Goal: Navigation & Orientation: Find specific page/section

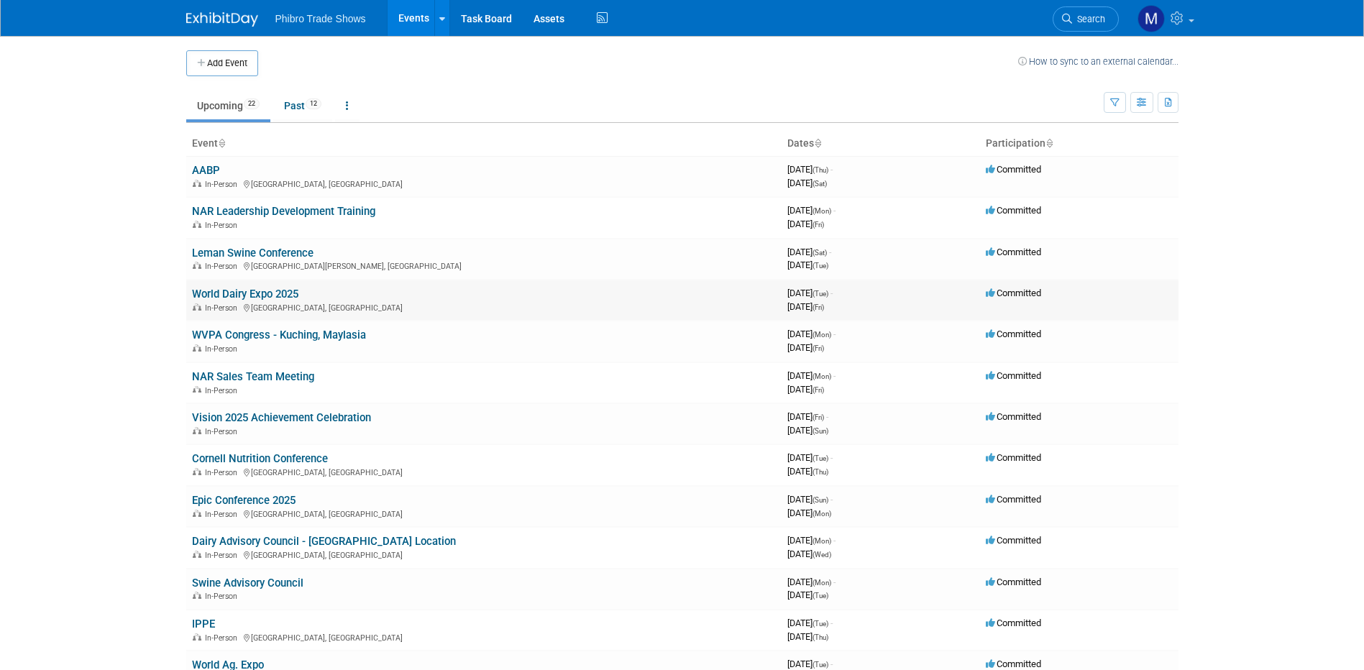
click at [232, 294] on link "World Dairy Expo 2025" at bounding box center [245, 294] width 106 height 13
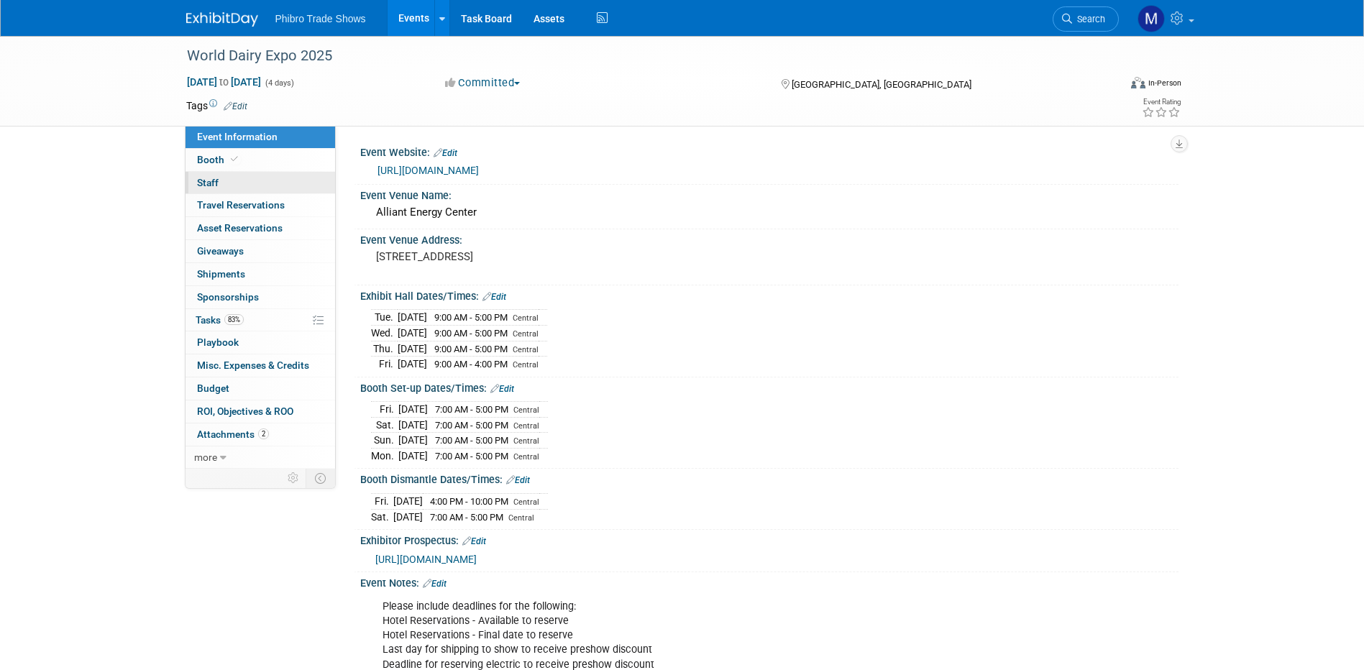
click at [208, 182] on span "Staff 0" at bounding box center [208, 183] width 22 height 12
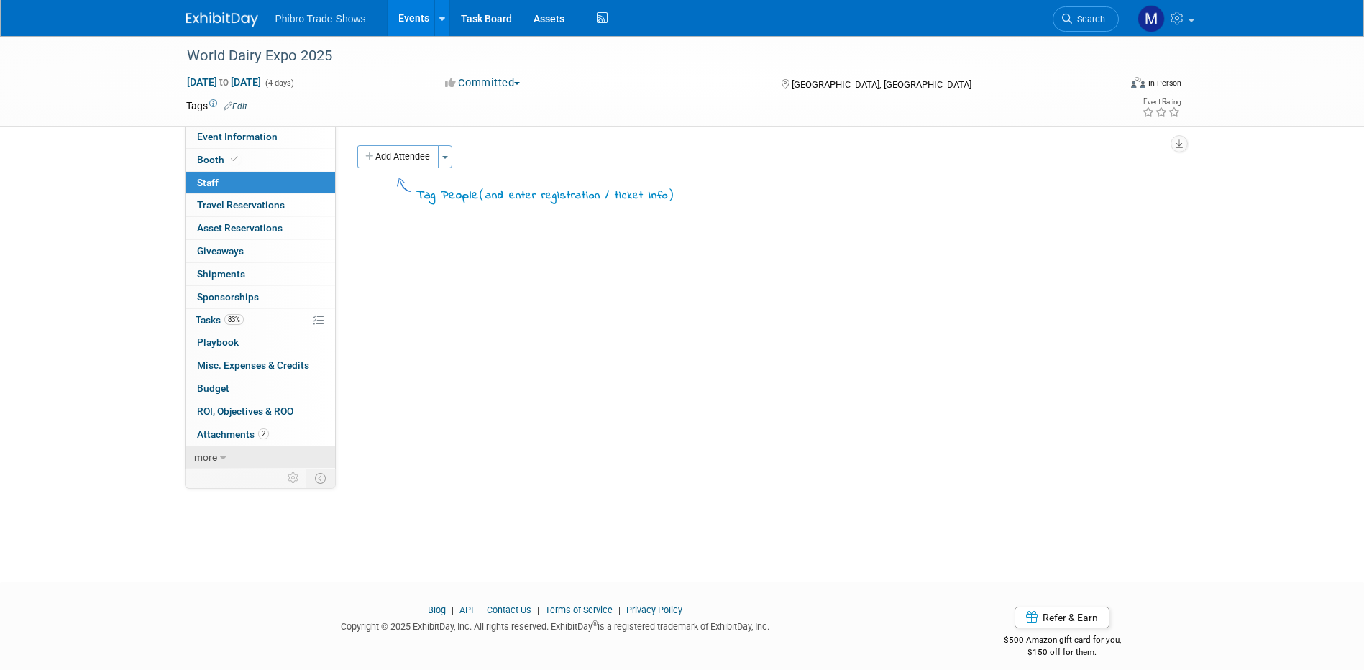
click at [216, 457] on span "more" at bounding box center [205, 458] width 23 height 12
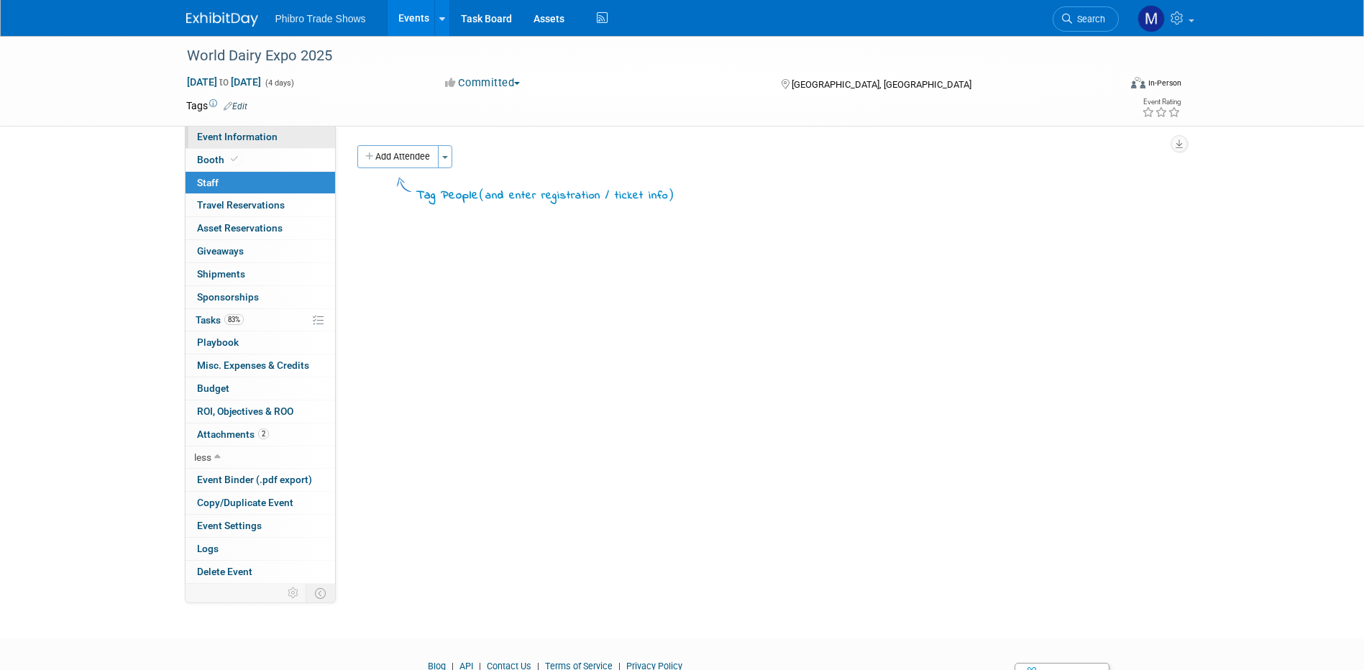
click at [218, 135] on span "Event Information" at bounding box center [237, 137] width 81 height 12
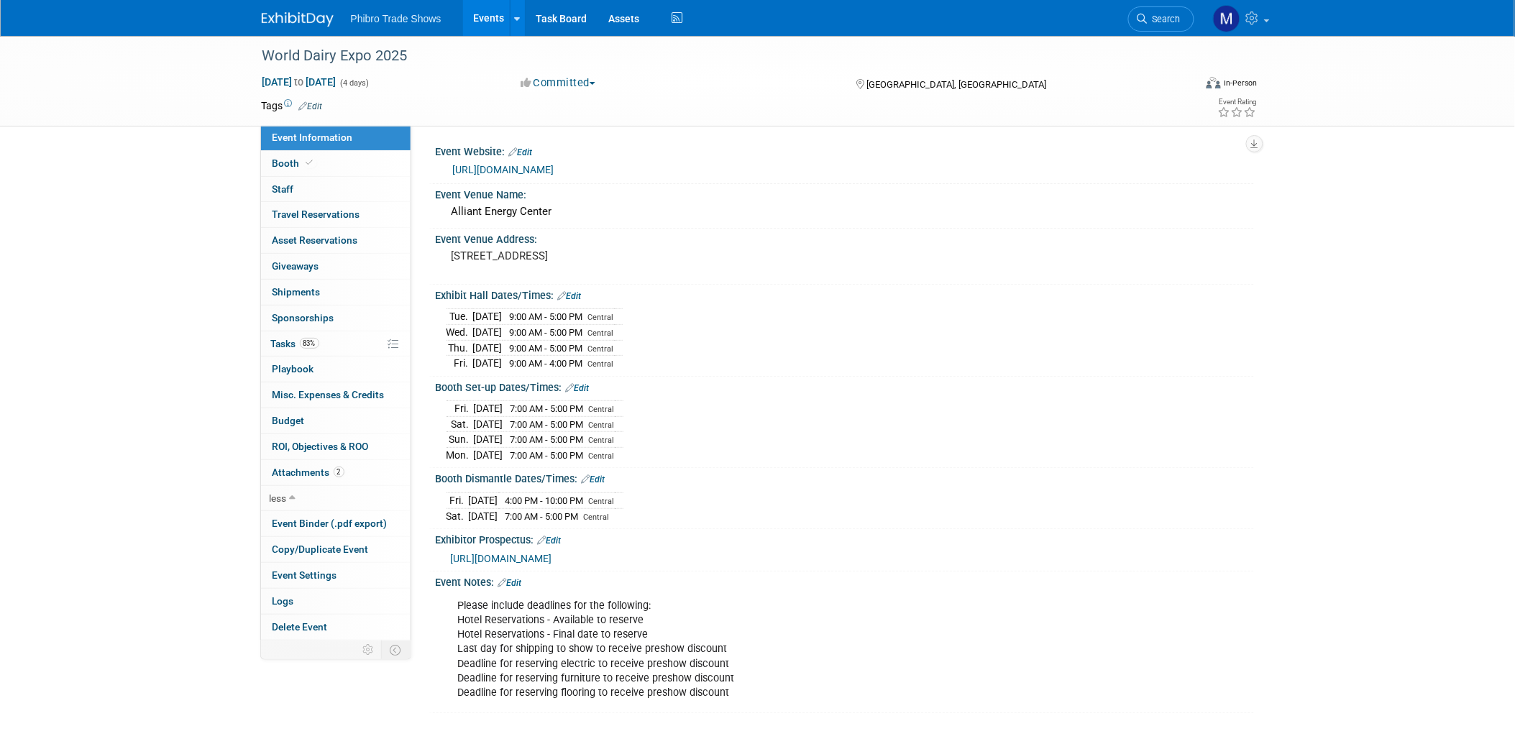
drag, startPoint x: 1374, startPoint y: 1, endPoint x: 76, endPoint y: 49, distance: 1299.6
click at [76, 49] on div "World Dairy Expo 2025 Sep 30, 2025 to Oct 3, 2025 (4 days) Sep 30, 2025 to Oct …" at bounding box center [757, 81] width 1515 height 91
click at [278, 163] on span "Booth" at bounding box center [295, 163] width 44 height 12
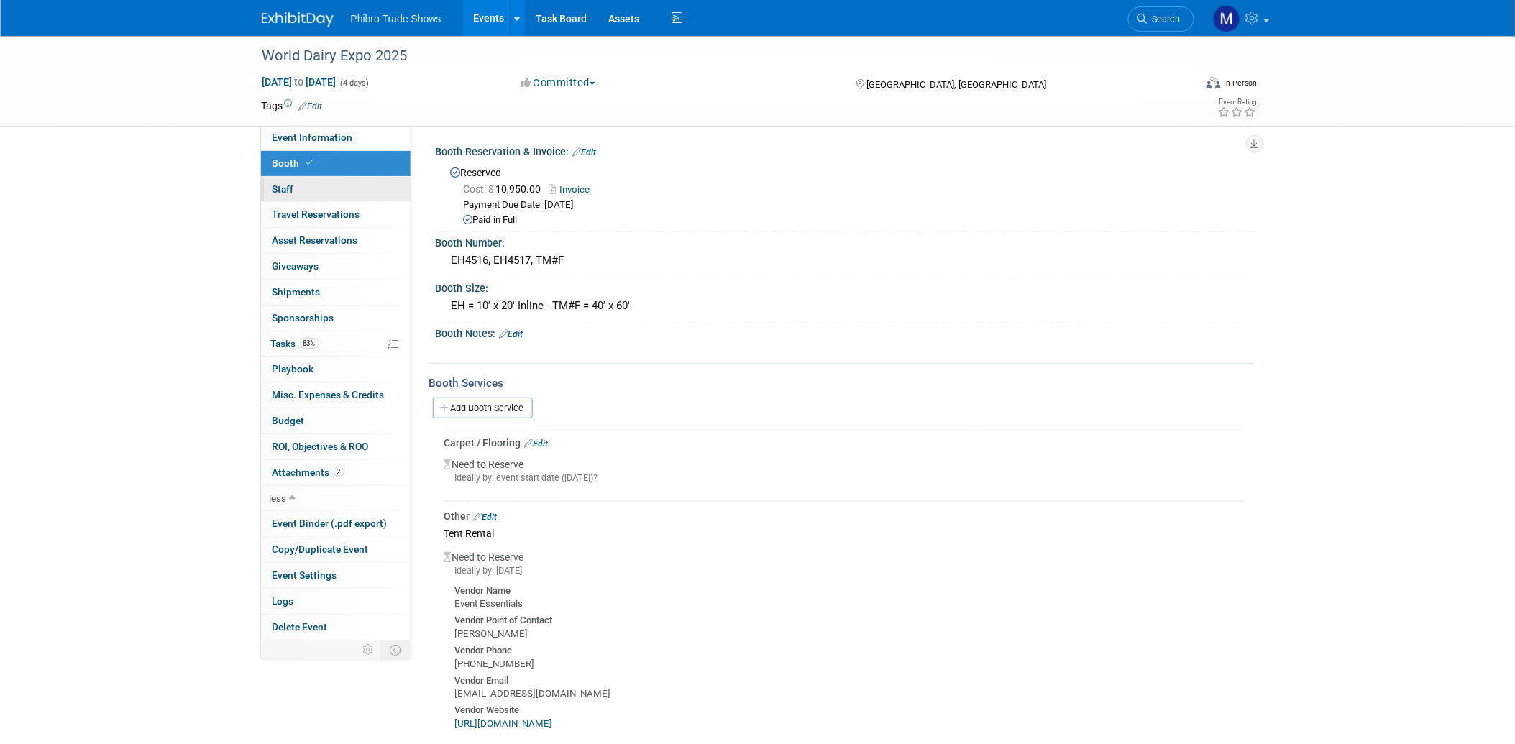
click at [295, 191] on link "0 Staff 0" at bounding box center [336, 189] width 150 height 25
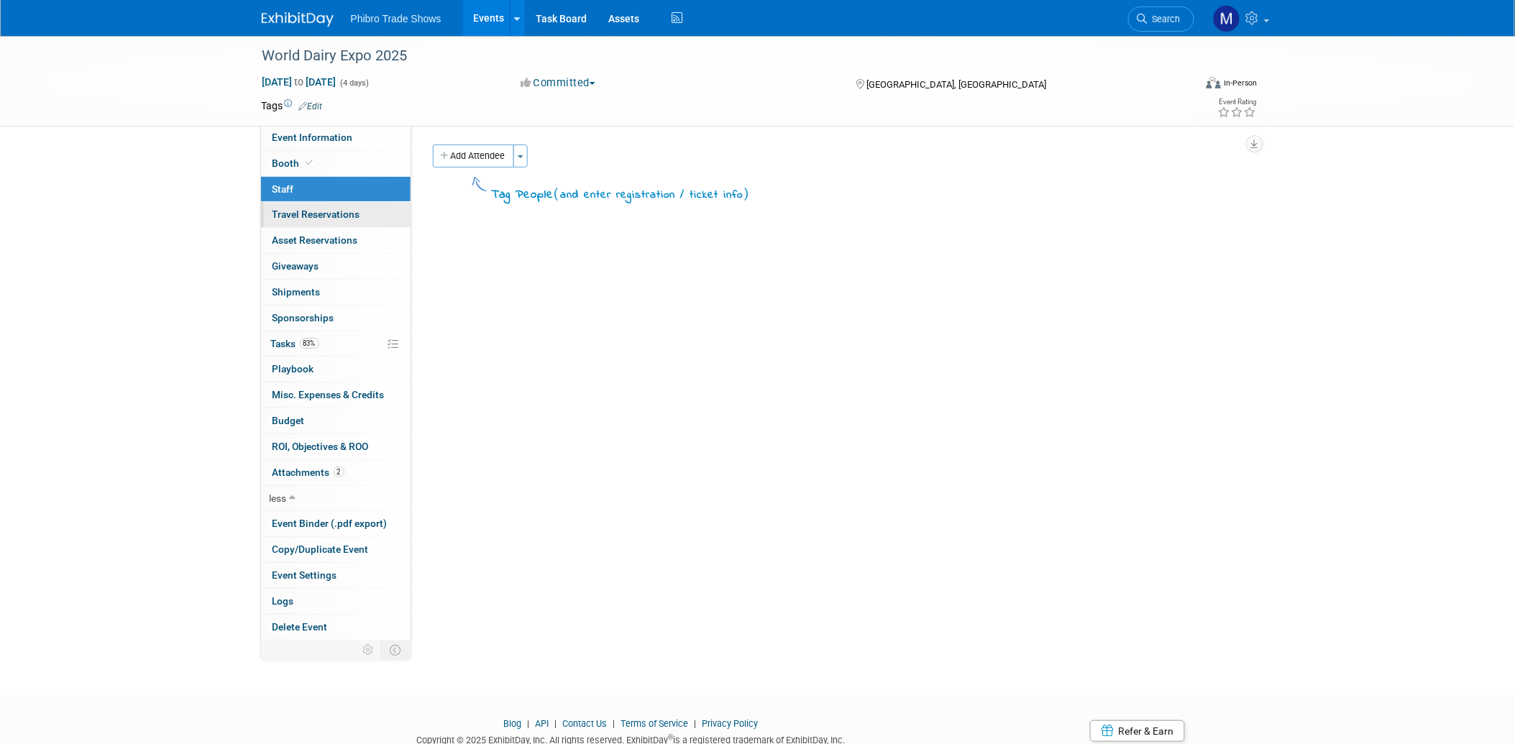
click at [327, 218] on span "Travel Reservations 0" at bounding box center [317, 215] width 88 height 12
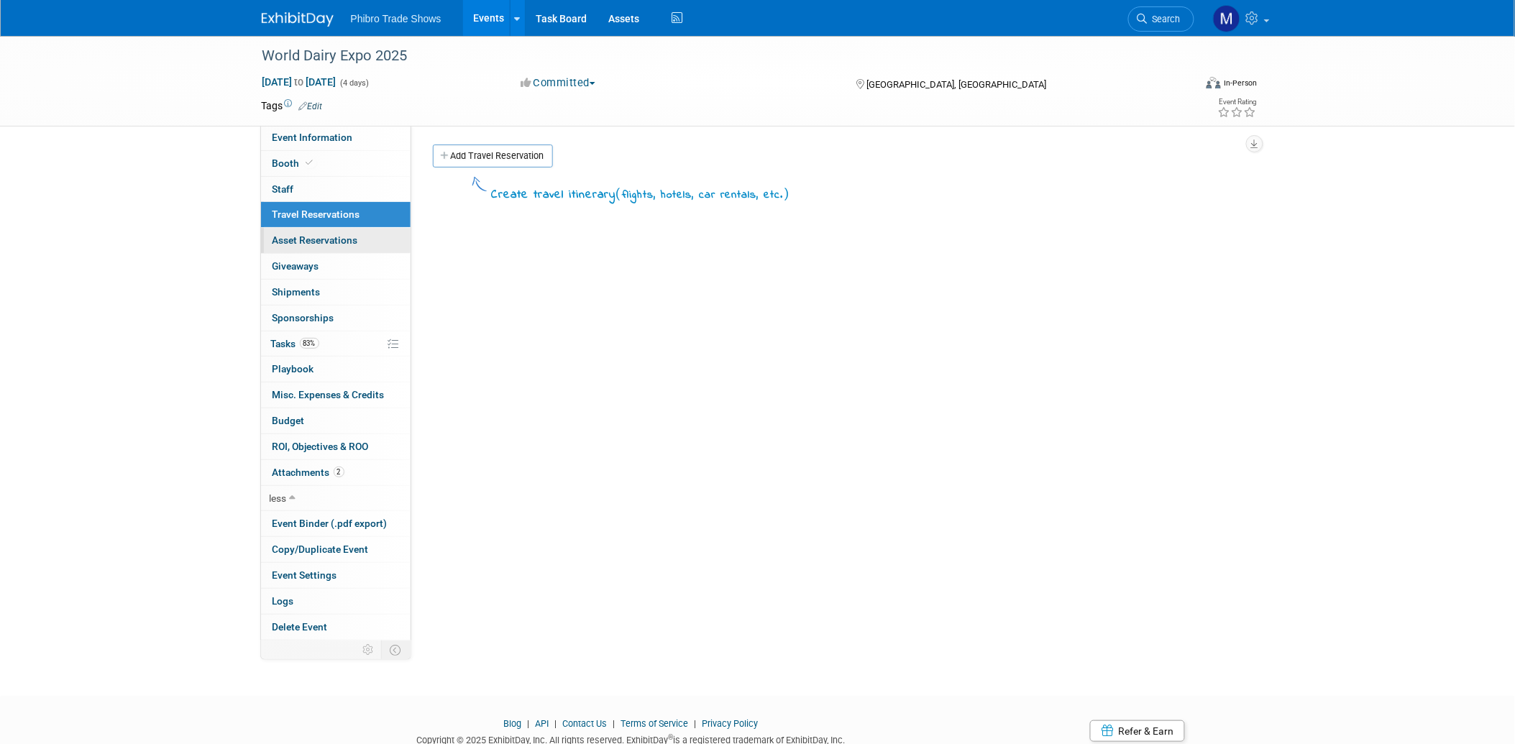
click at [333, 242] on span "Asset Reservations 0" at bounding box center [316, 240] width 86 height 12
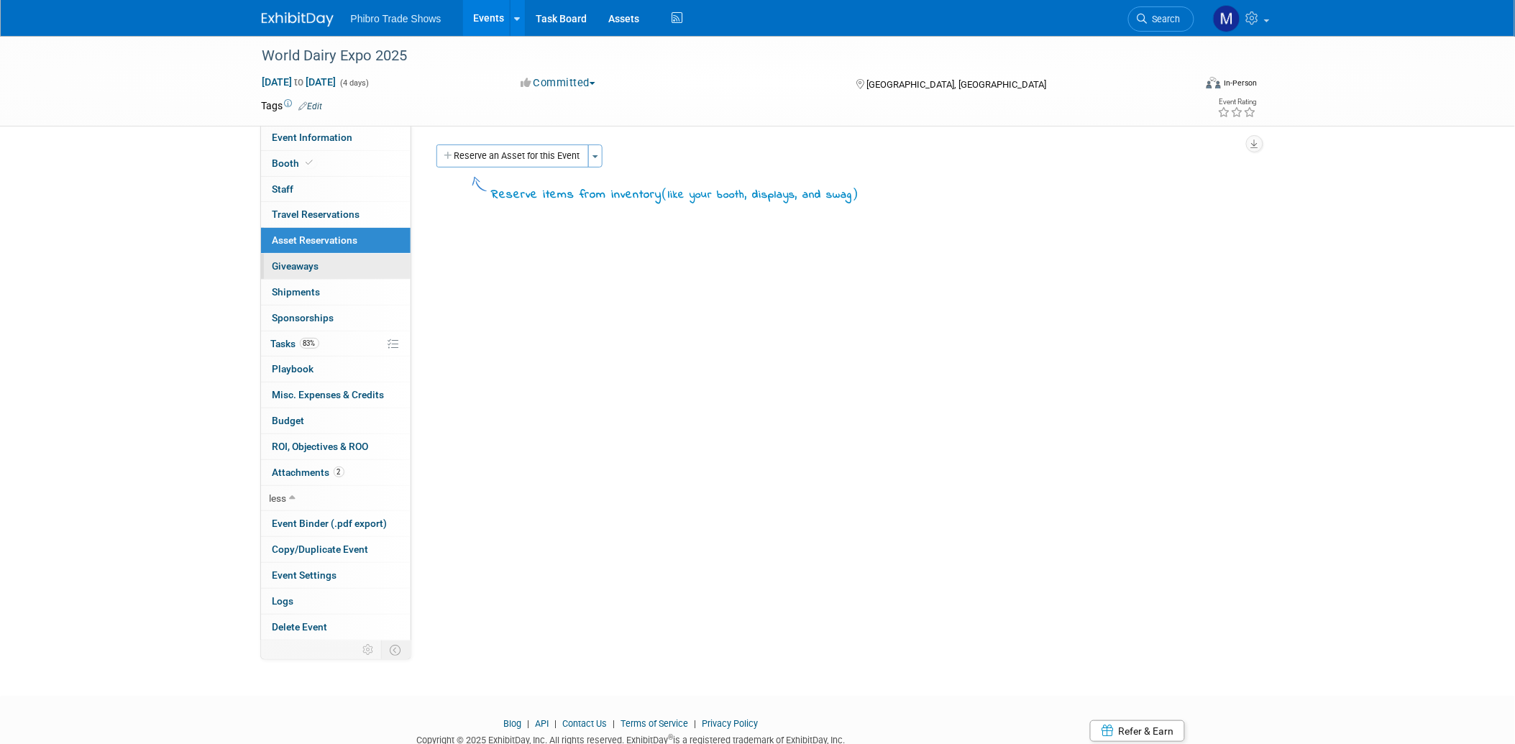
click at [320, 263] on link "0 Giveaways 0" at bounding box center [336, 266] width 150 height 25
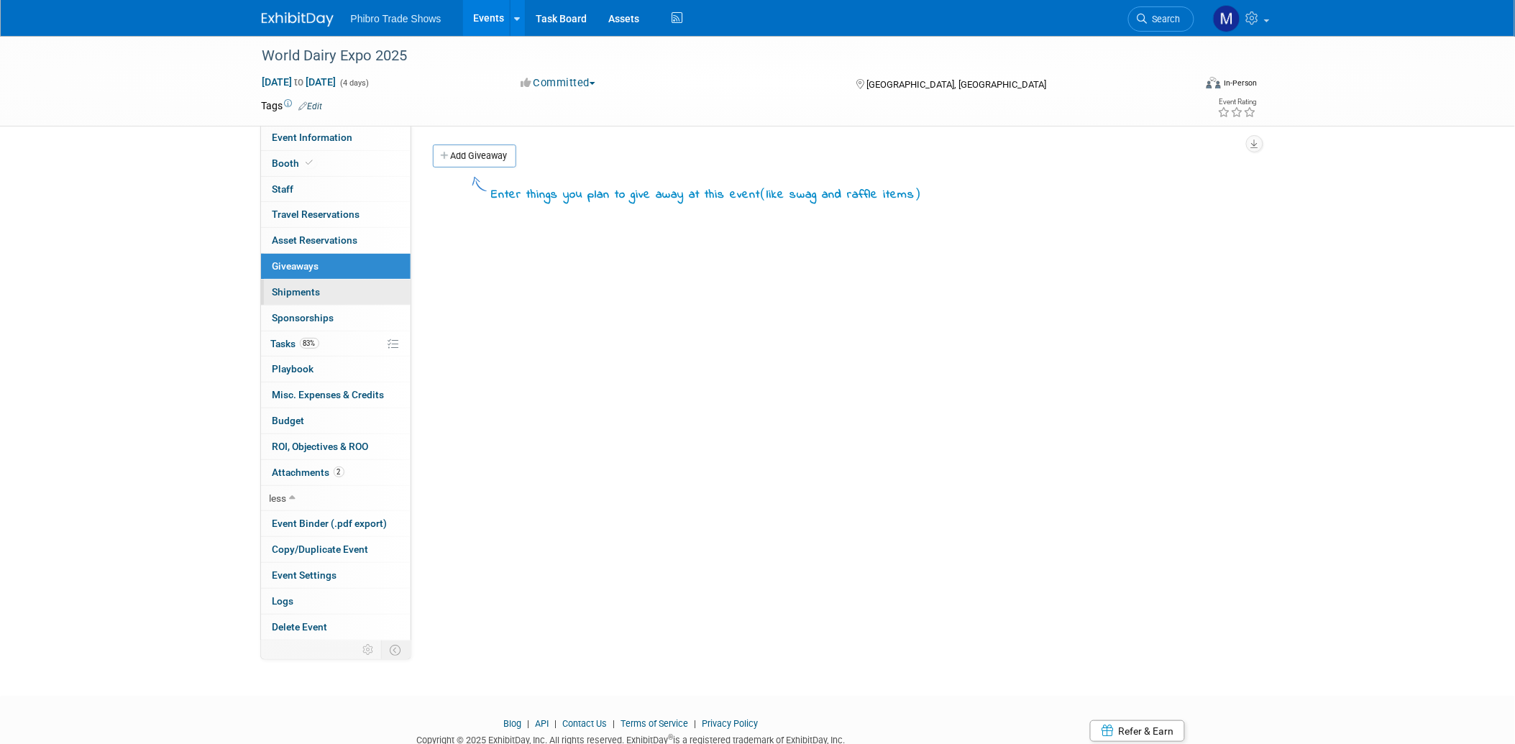
click at [313, 293] on span "Shipments 0" at bounding box center [297, 292] width 48 height 12
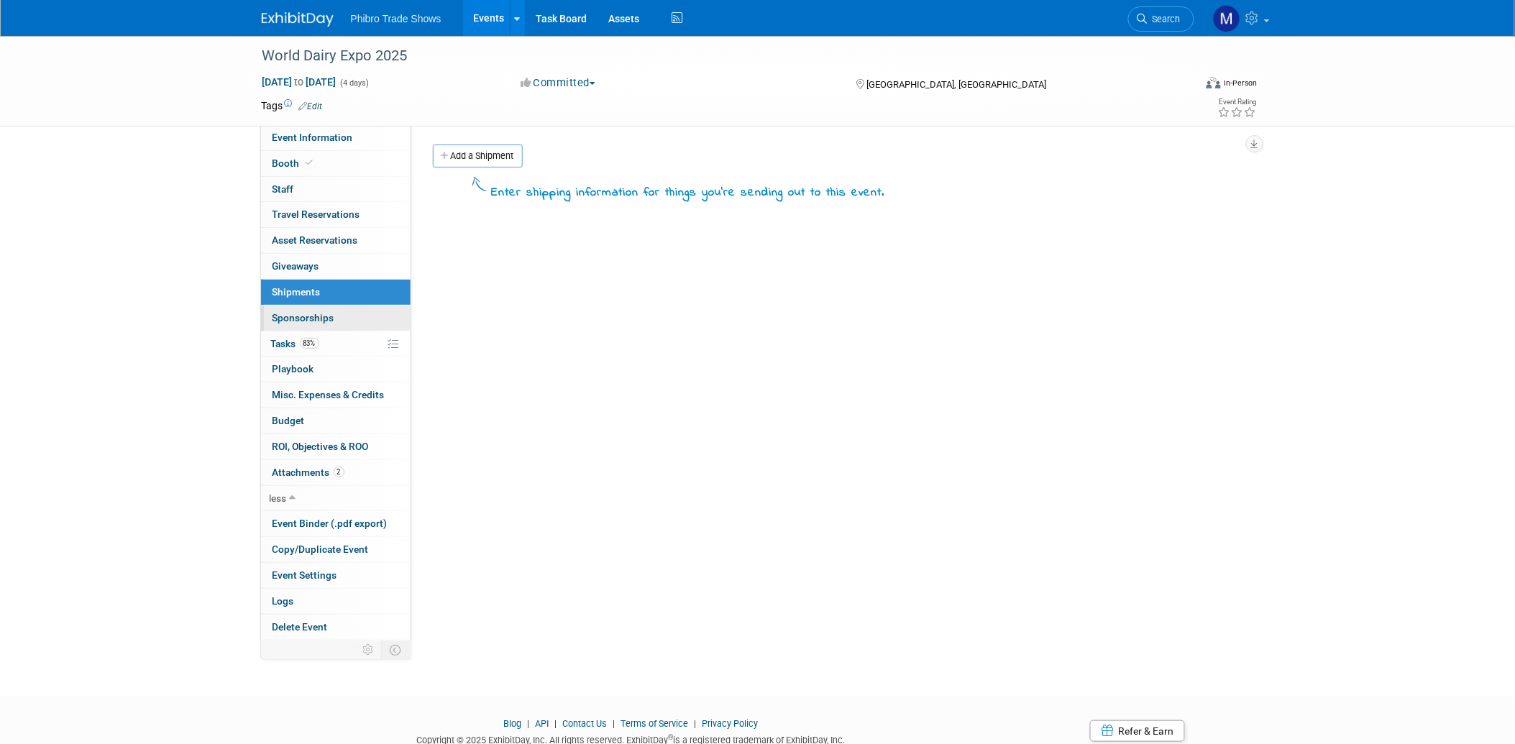
click at [318, 318] on span "Sponsorships 0" at bounding box center [304, 318] width 62 height 12
click at [339, 349] on link "83% Tasks 83%" at bounding box center [336, 344] width 150 height 25
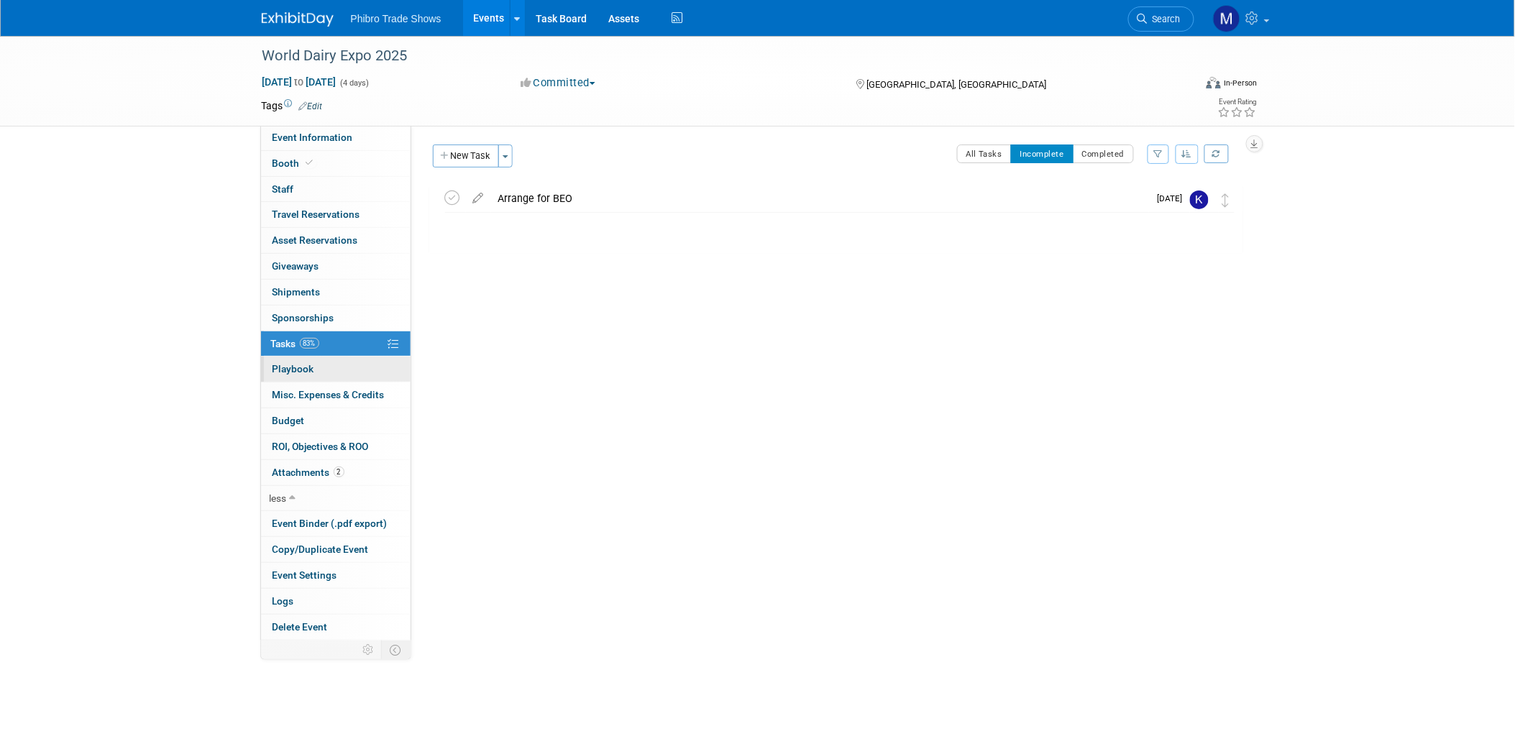
click at [328, 371] on link "0 Playbook 0" at bounding box center [336, 369] width 150 height 25
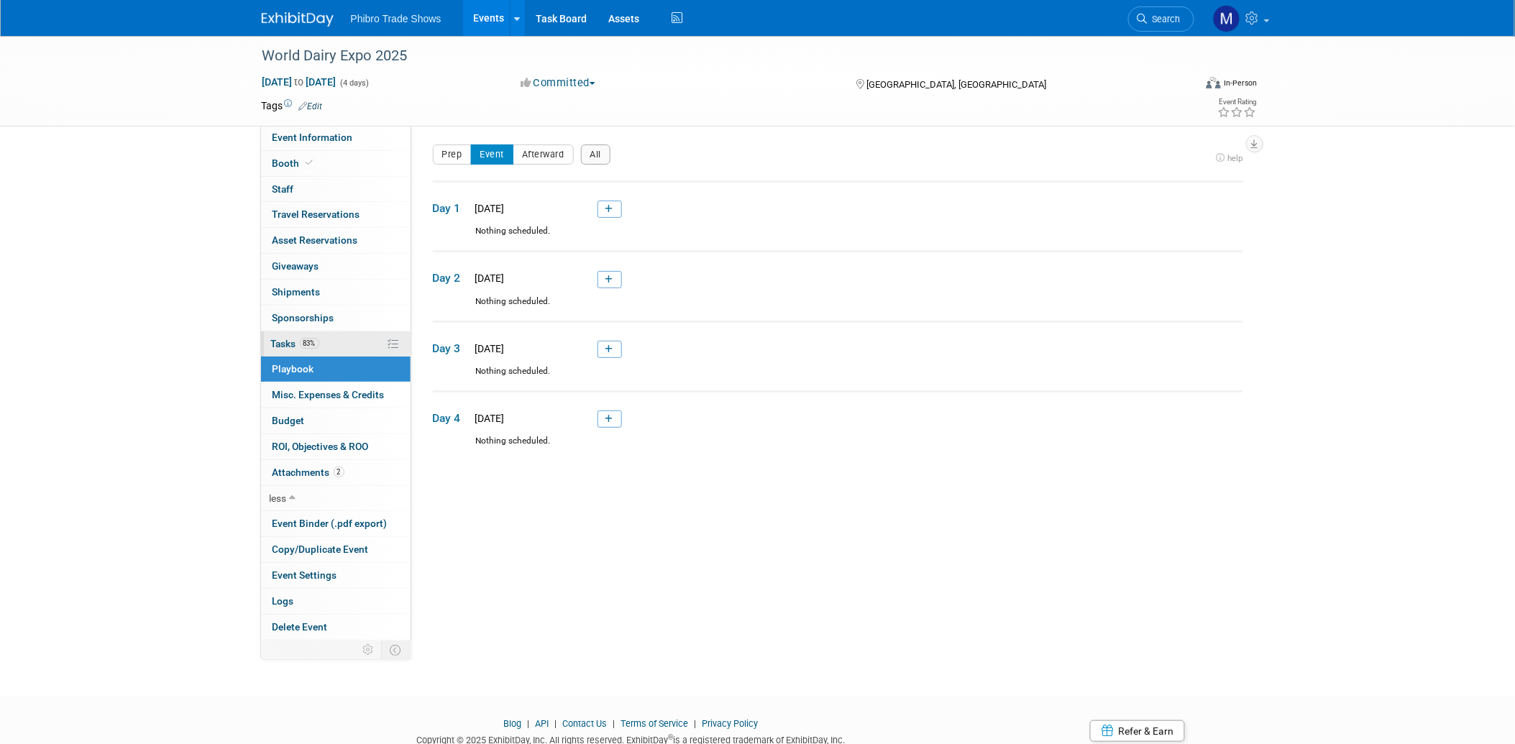
click at [329, 341] on link "83% Tasks 83%" at bounding box center [336, 344] width 150 height 25
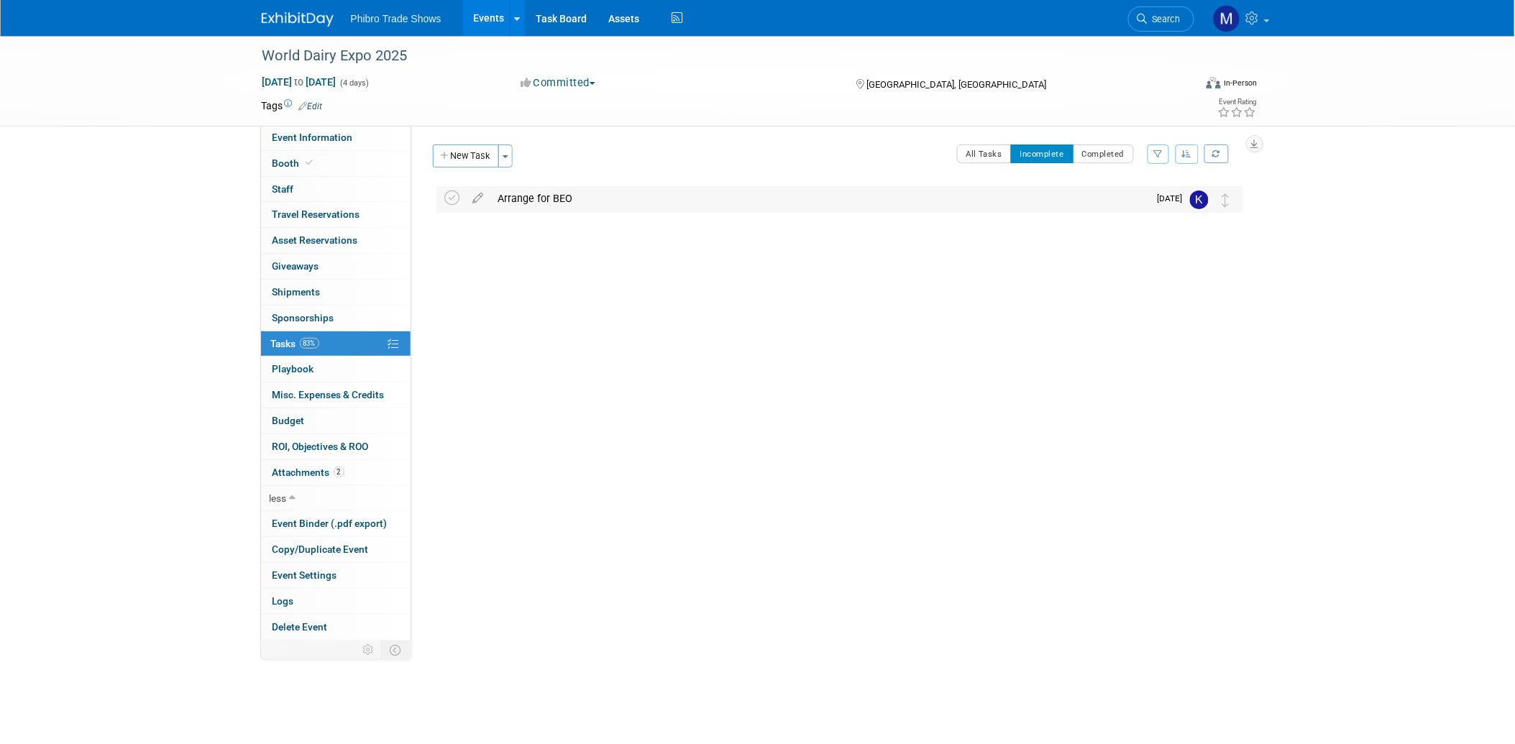
click at [537, 196] on div "Arrange for BEO" at bounding box center [820, 198] width 658 height 24
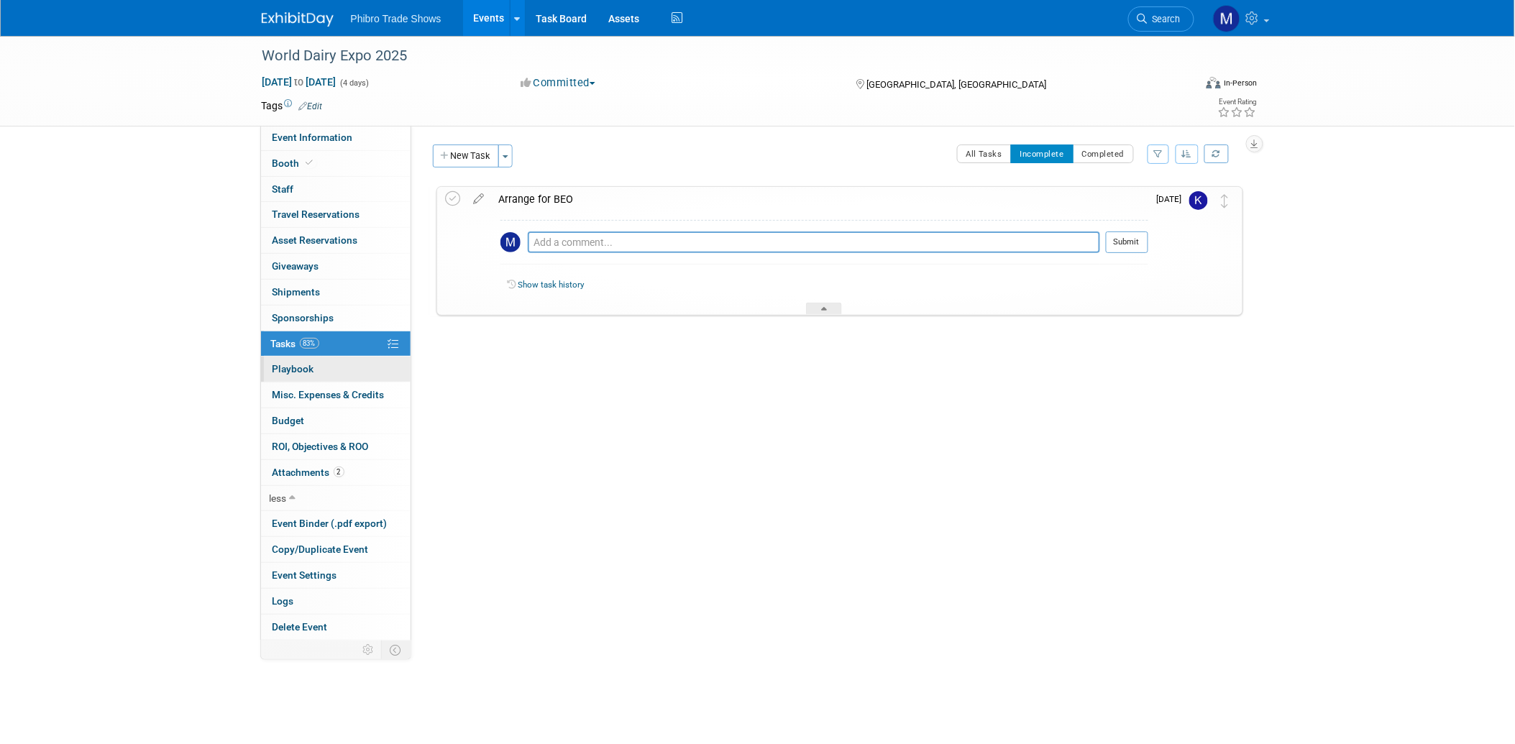
click at [298, 370] on span "Playbook 0" at bounding box center [294, 369] width 42 height 12
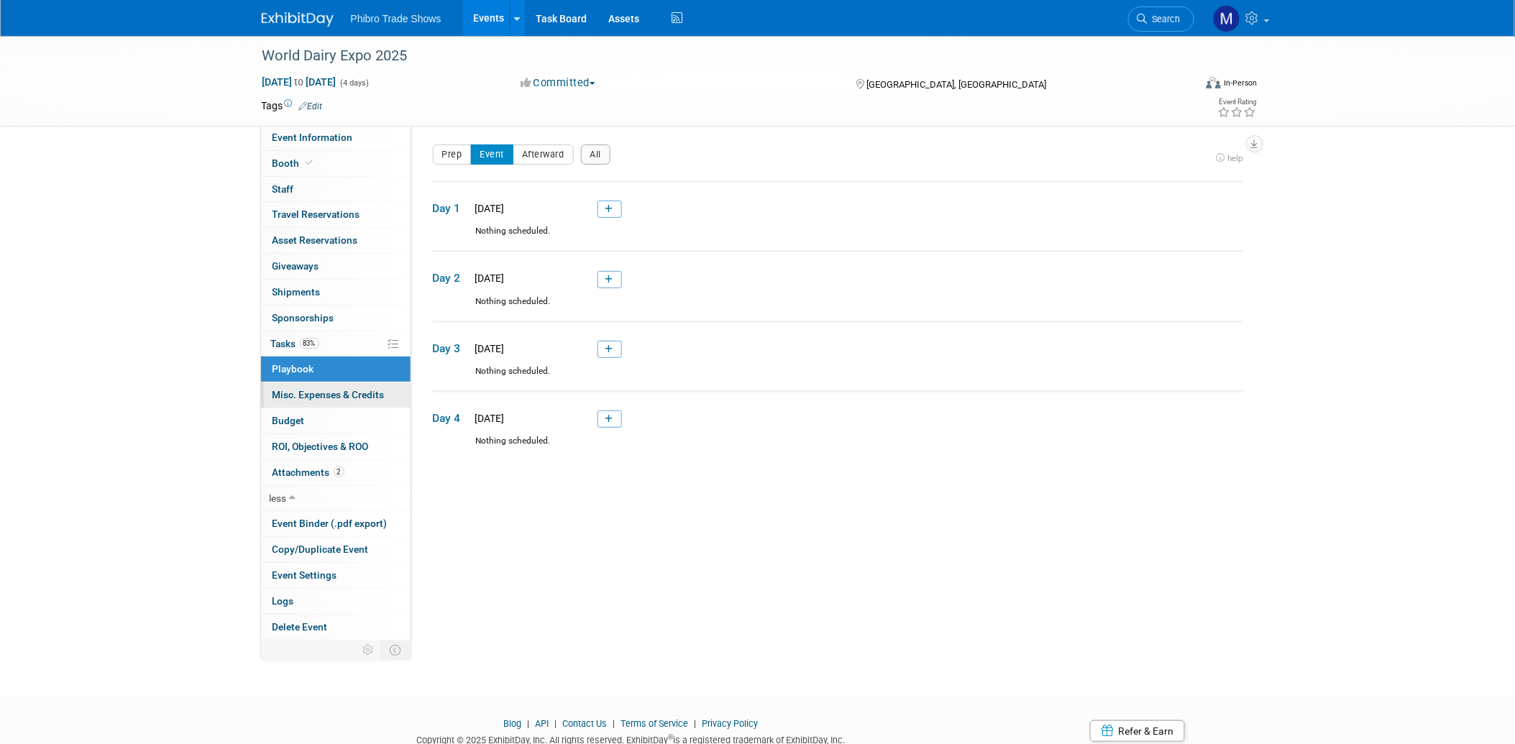
click at [314, 398] on span "Misc. Expenses & Credits 0" at bounding box center [329, 395] width 112 height 12
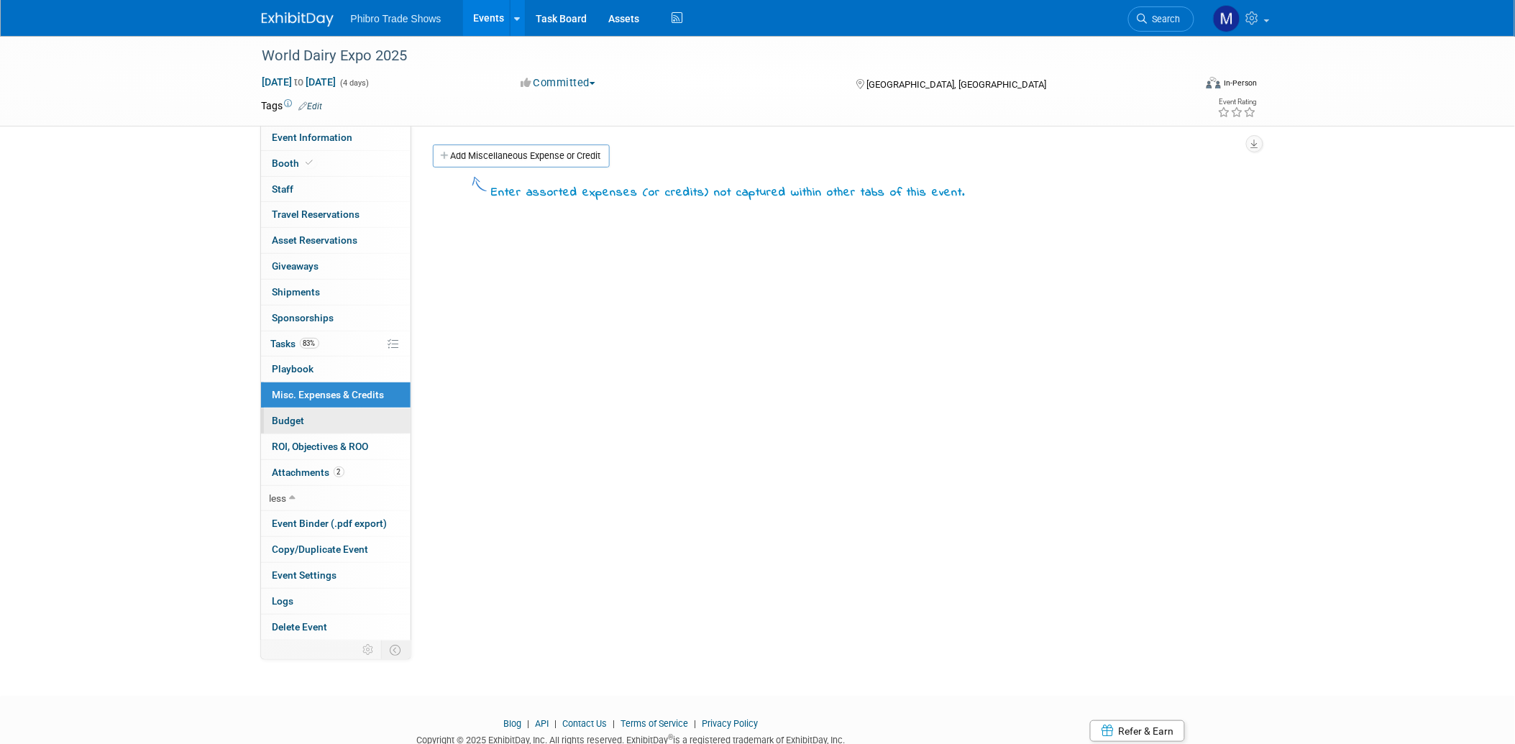
click at [307, 424] on link "Budget" at bounding box center [336, 420] width 150 height 25
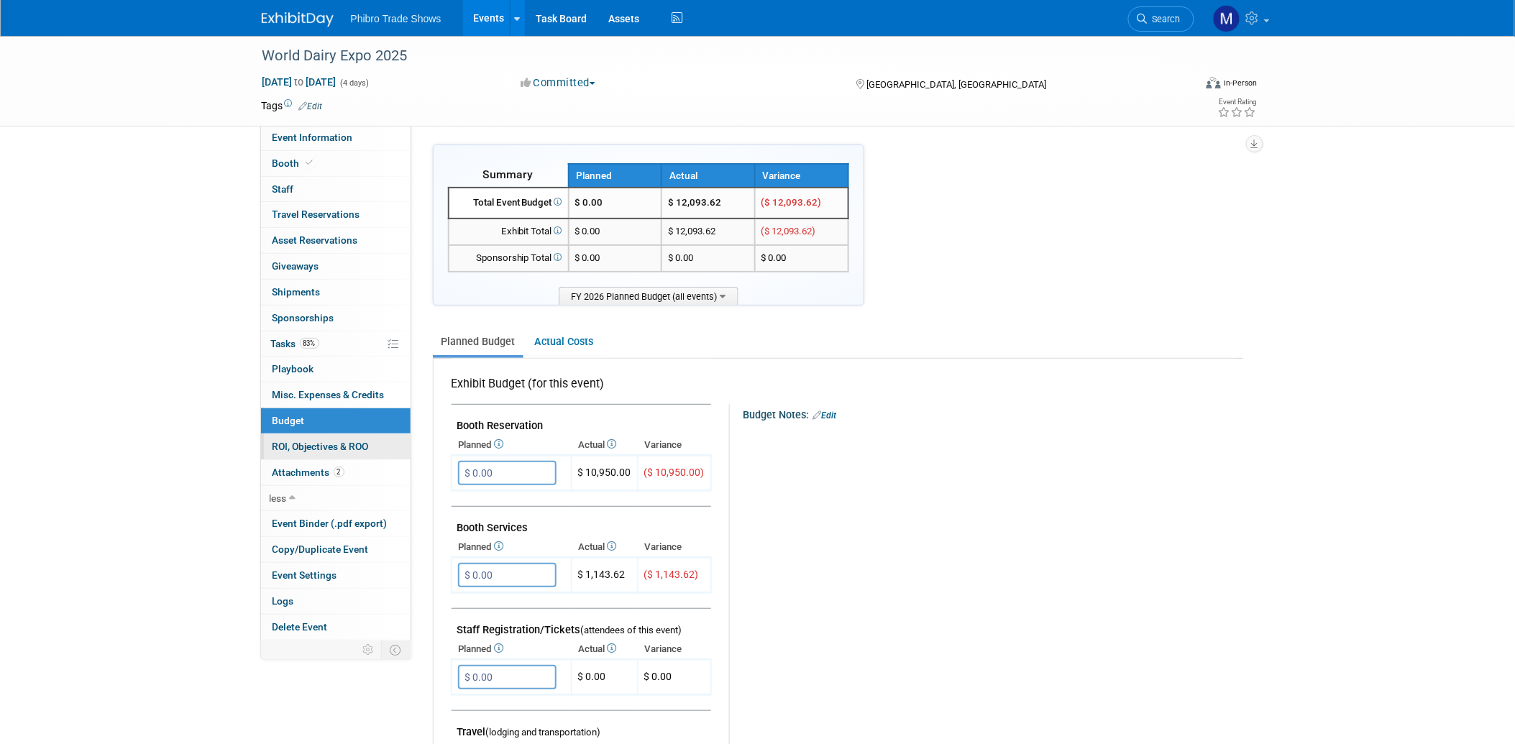
click at [306, 447] on span "ROI, Objectives & ROO 0" at bounding box center [321, 447] width 96 height 12
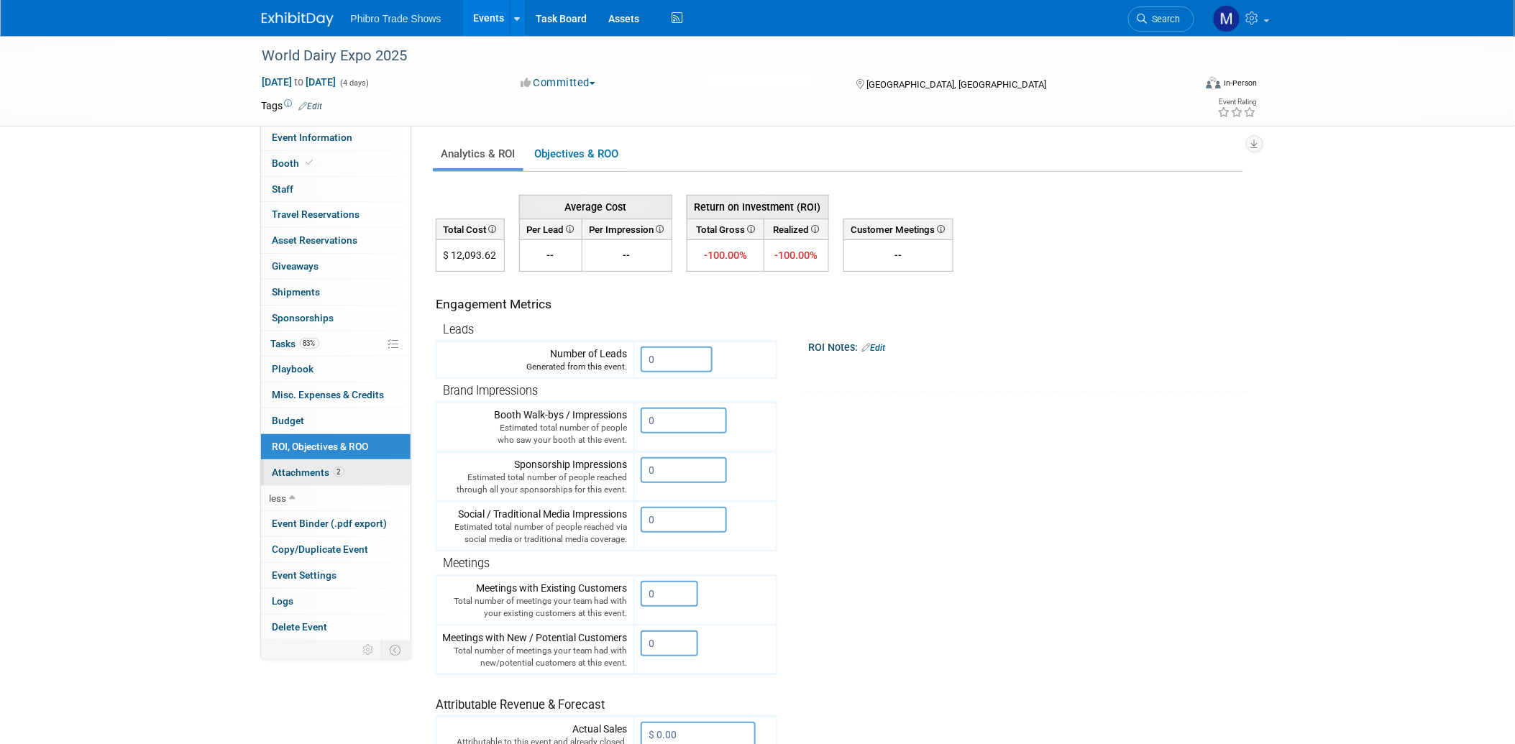
click at [308, 472] on span "Attachments 2" at bounding box center [309, 473] width 72 height 12
